Goal: Find specific page/section: Find specific page/section

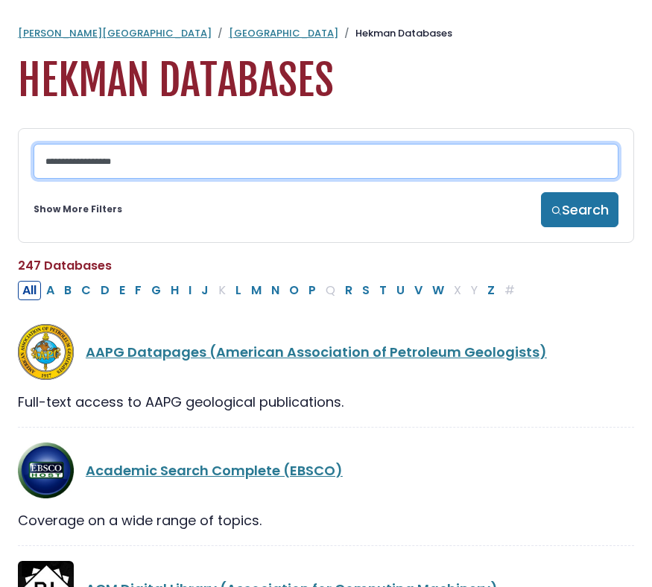
click at [281, 167] on input "Search database by title or keyword" at bounding box center [326, 161] width 585 height 35
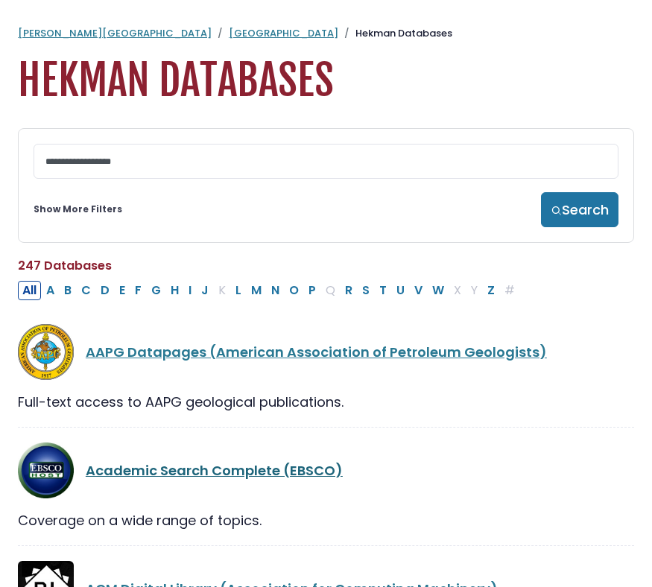
click at [212, 480] on link "Academic Search Complete (EBSCO)" at bounding box center [214, 470] width 257 height 19
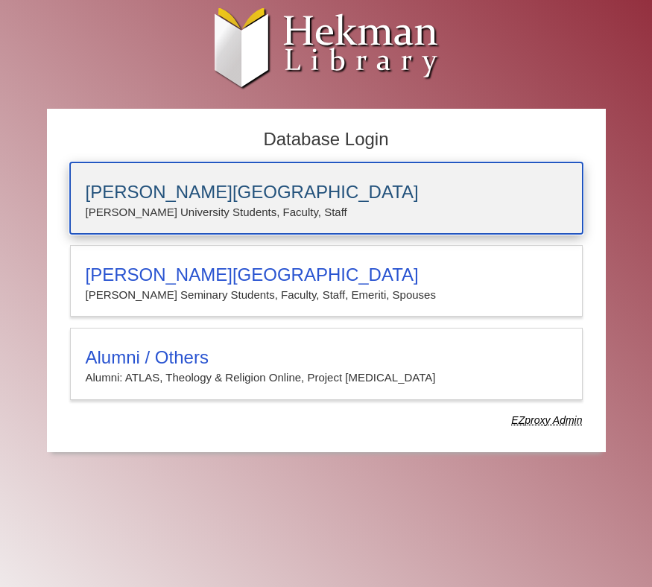
click at [181, 185] on h3 "[PERSON_NAME][GEOGRAPHIC_DATA]" at bounding box center [326, 192] width 481 height 21
